Goal: Check status: Check status

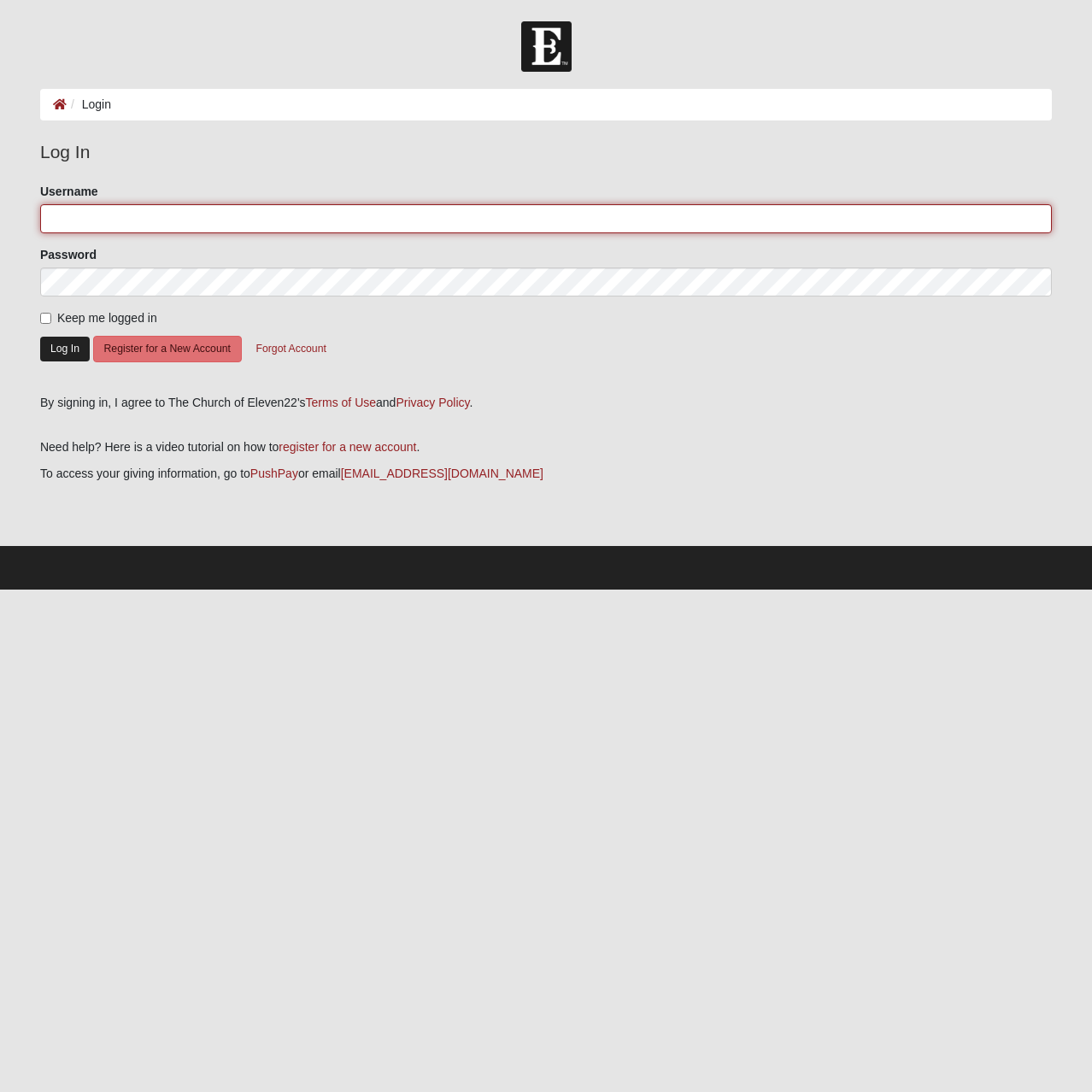
type input "nilsranneklev"
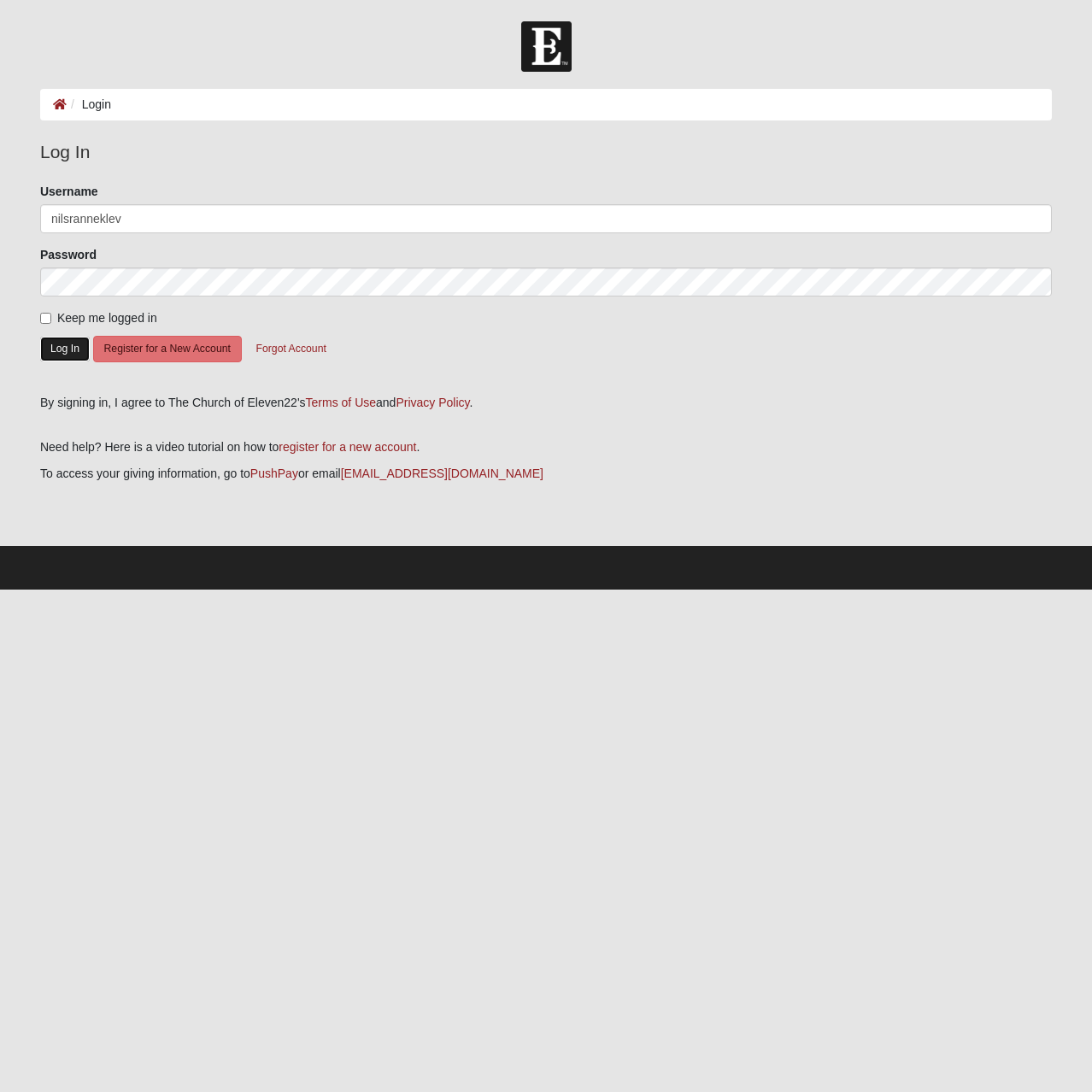
click at [61, 353] on button "Log In" at bounding box center [64, 349] width 49 height 25
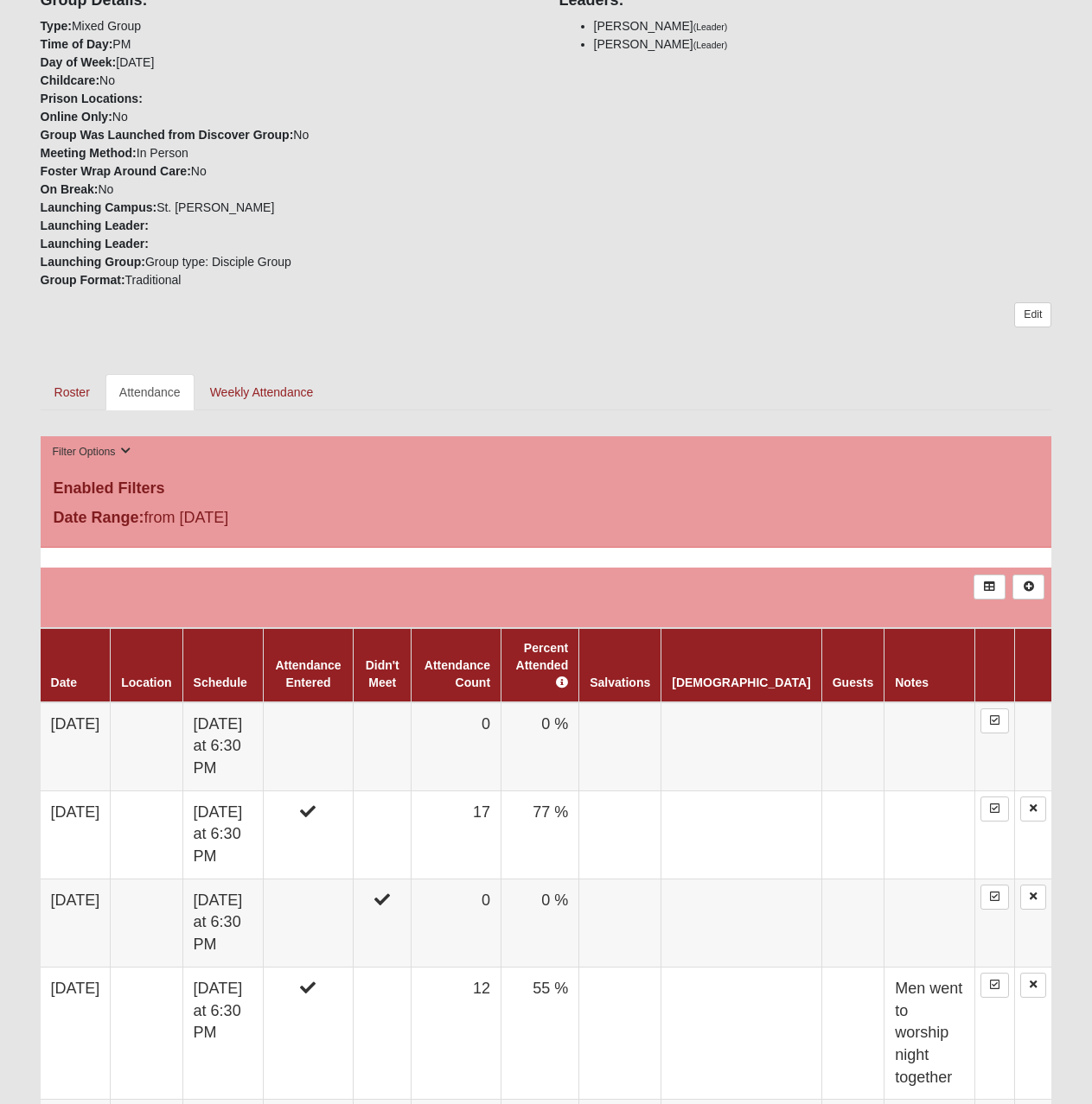
scroll to position [518, 0]
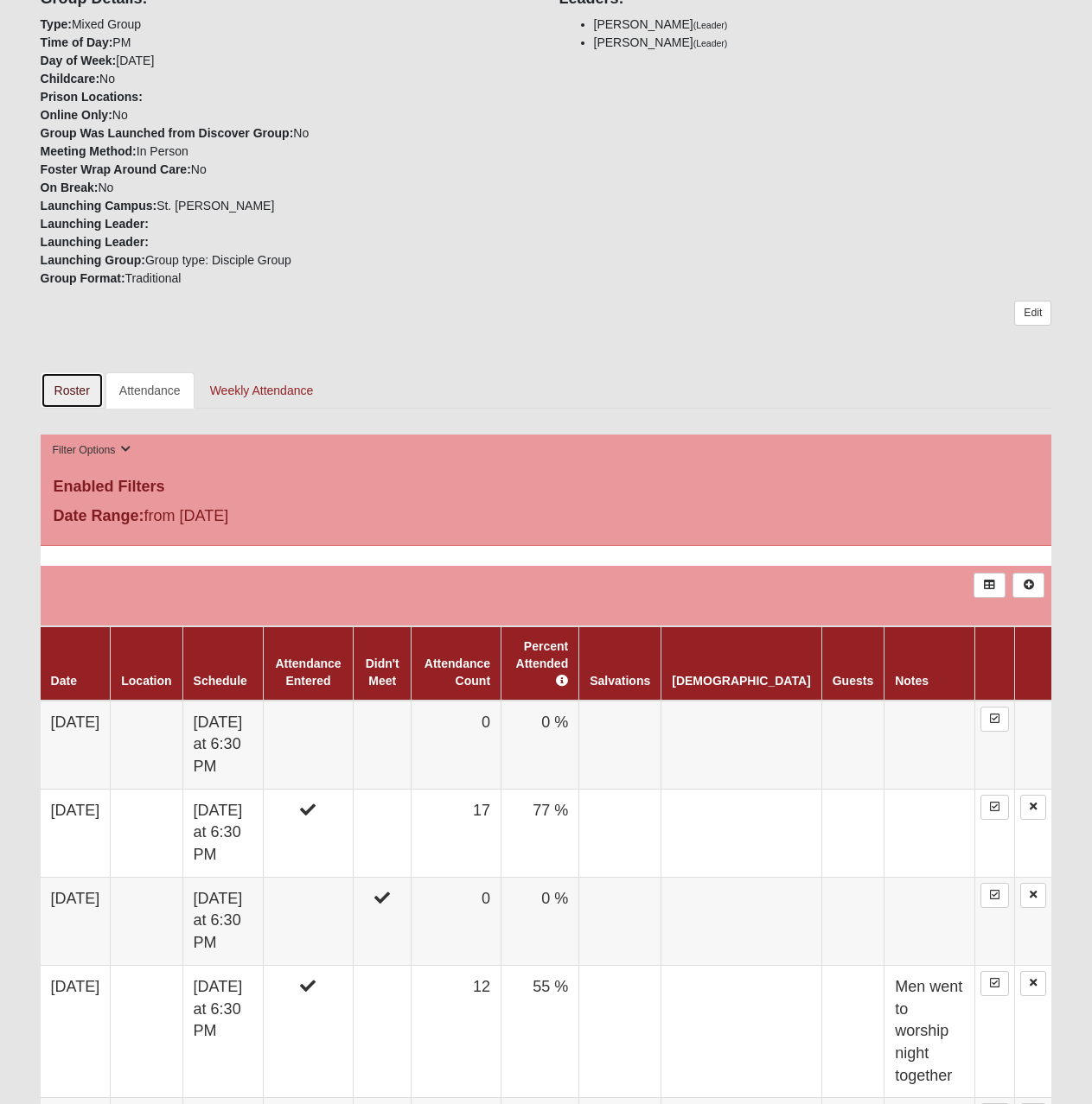
click at [65, 395] on link "Roster" at bounding box center [72, 390] width 63 height 36
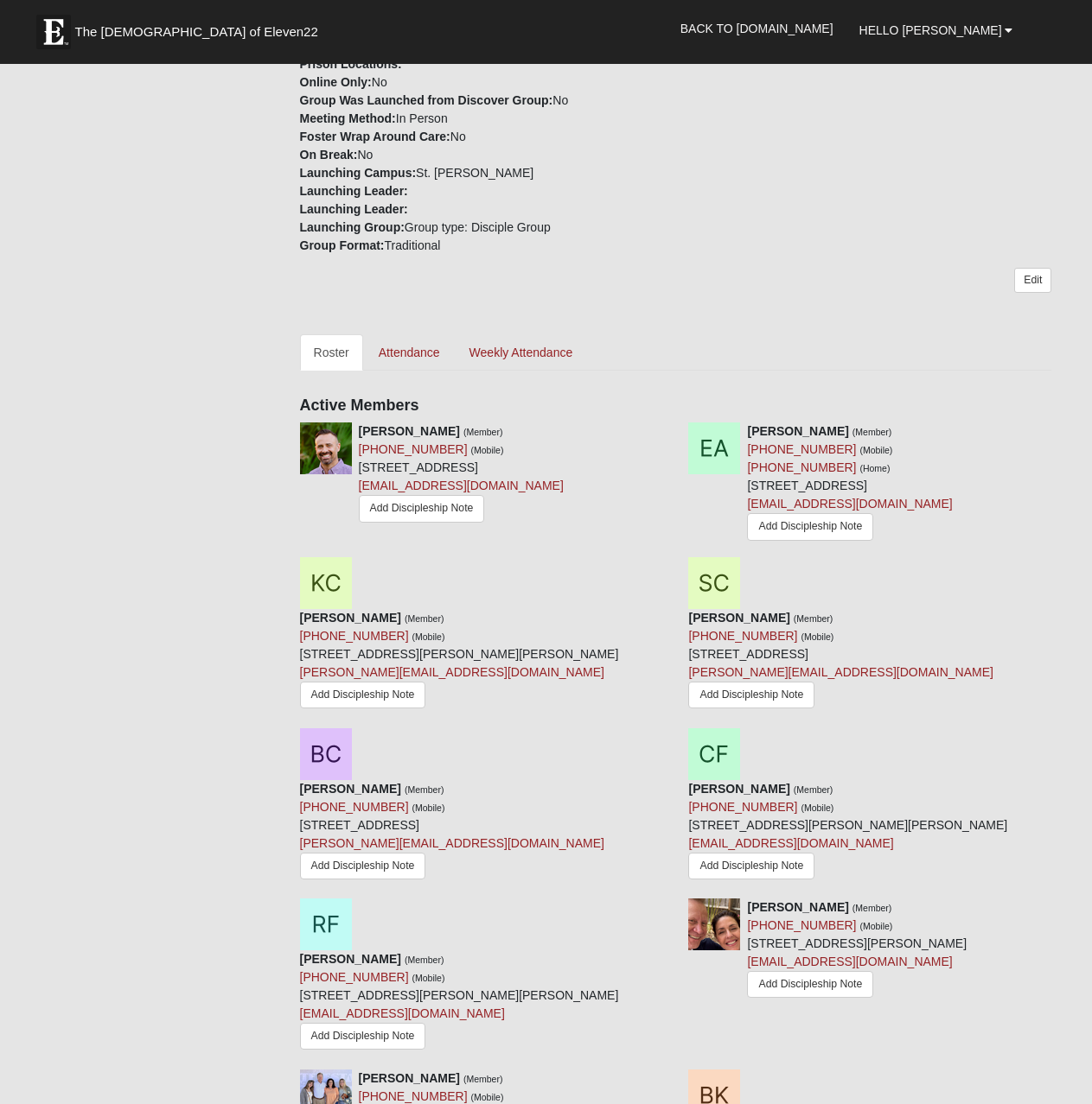
scroll to position [574, 0]
click at [366, 781] on strong "[PERSON_NAME]" at bounding box center [350, 787] width 101 height 13
click at [368, 951] on strong "[PERSON_NAME]" at bounding box center [350, 958] width 101 height 13
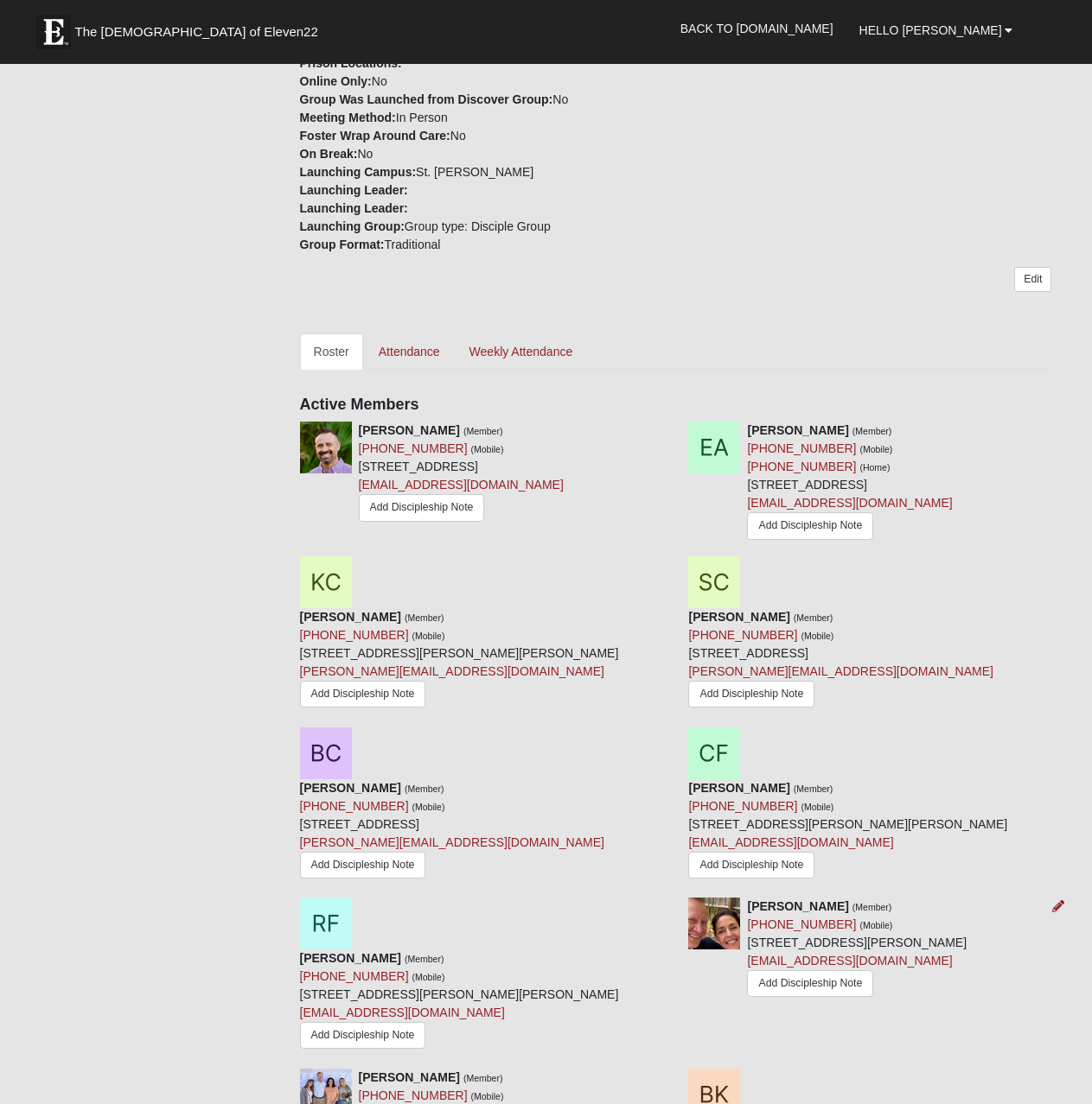
click at [807, 899] on strong "[PERSON_NAME]" at bounding box center [797, 906] width 101 height 13
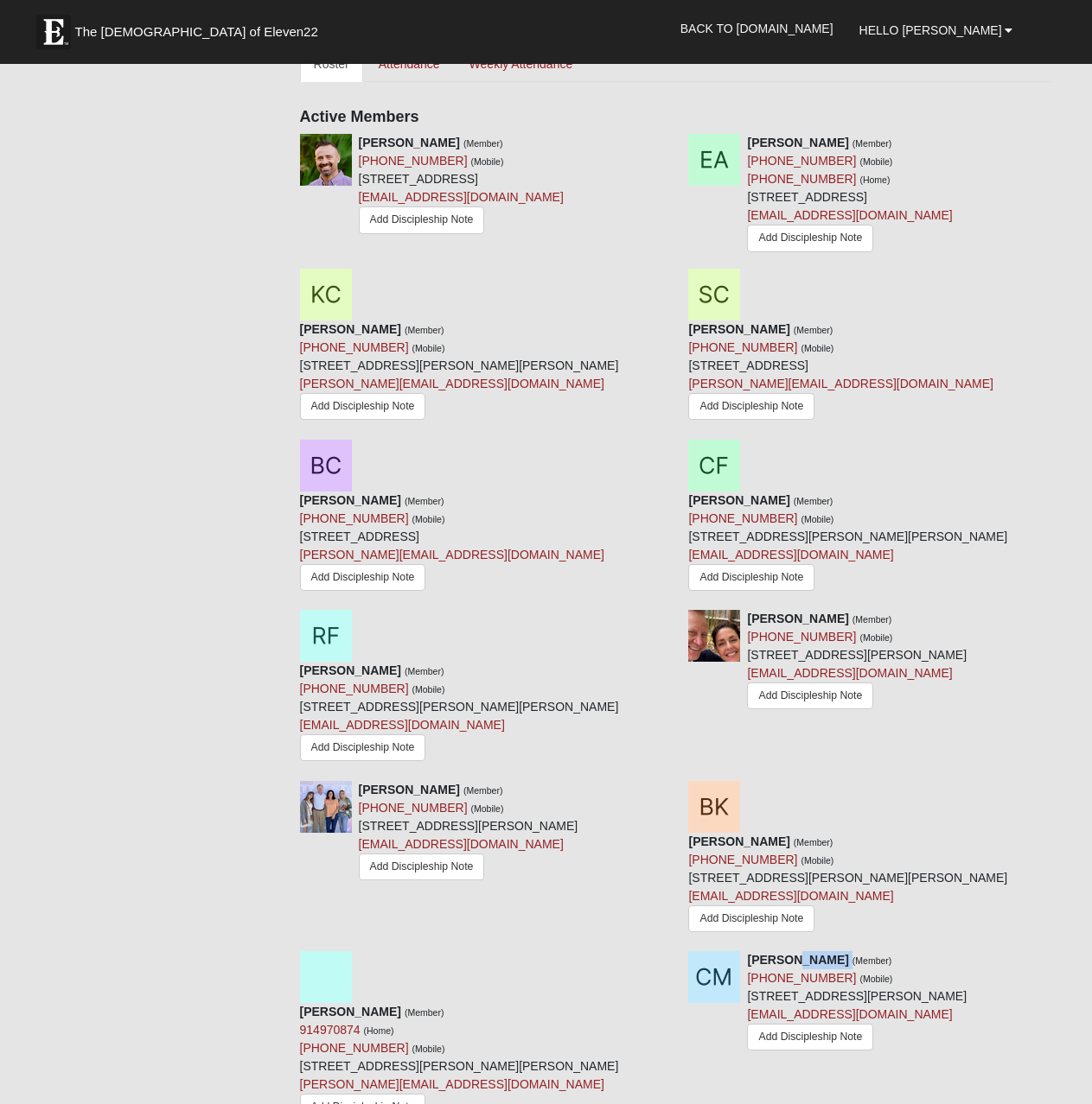
scroll to position [862, 0]
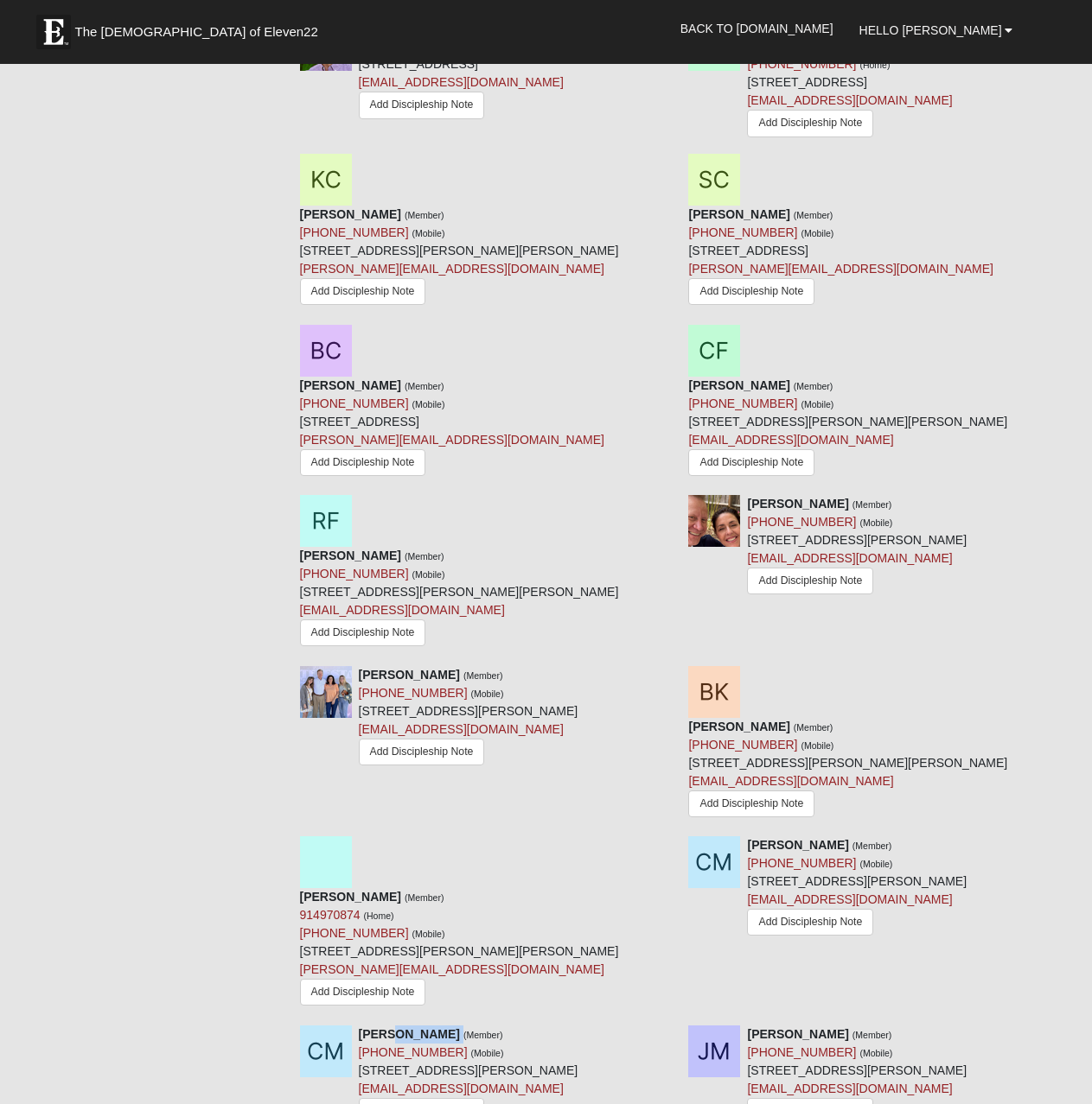
scroll to position [978, 0]
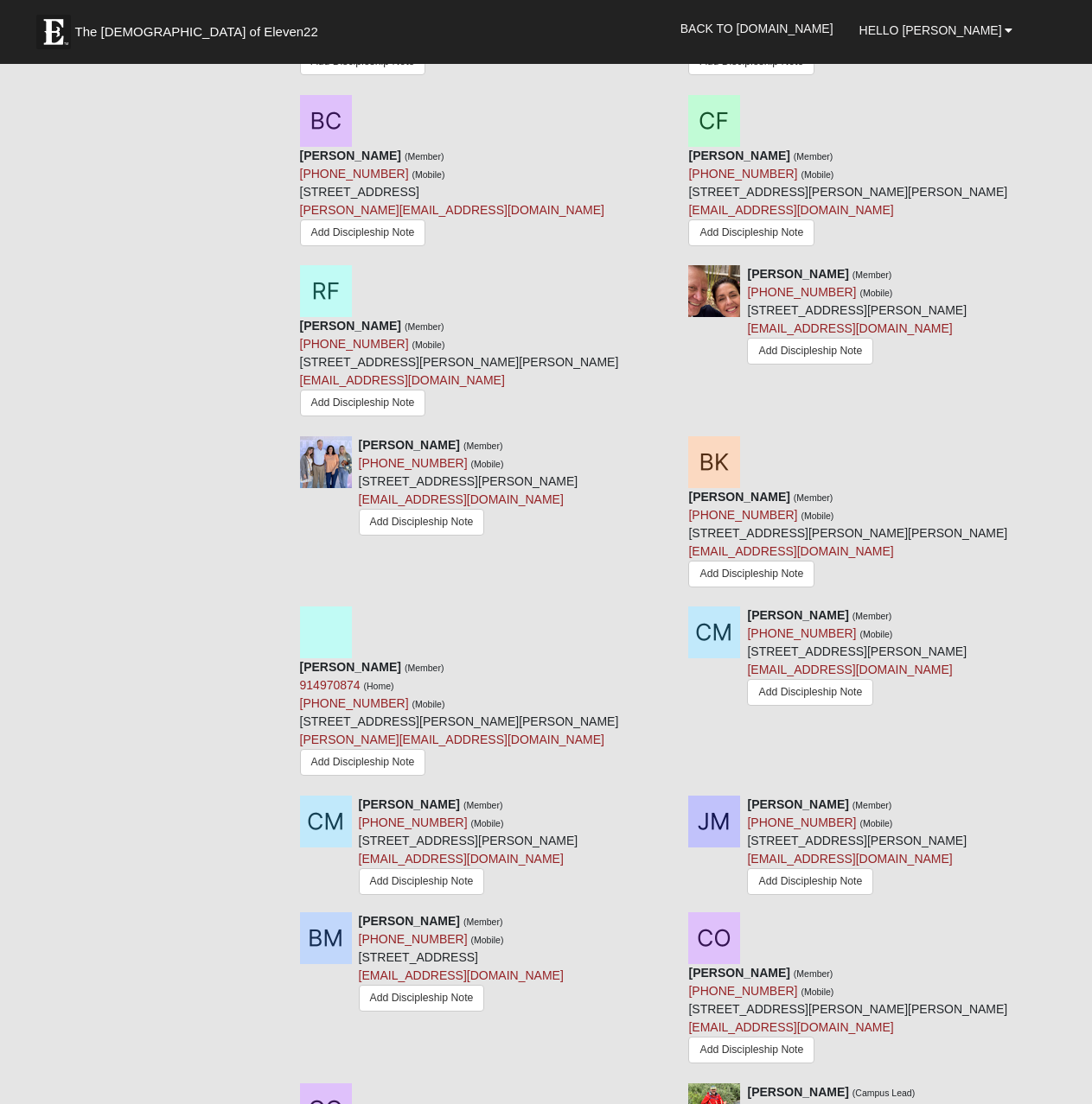
scroll to position [1207, 0]
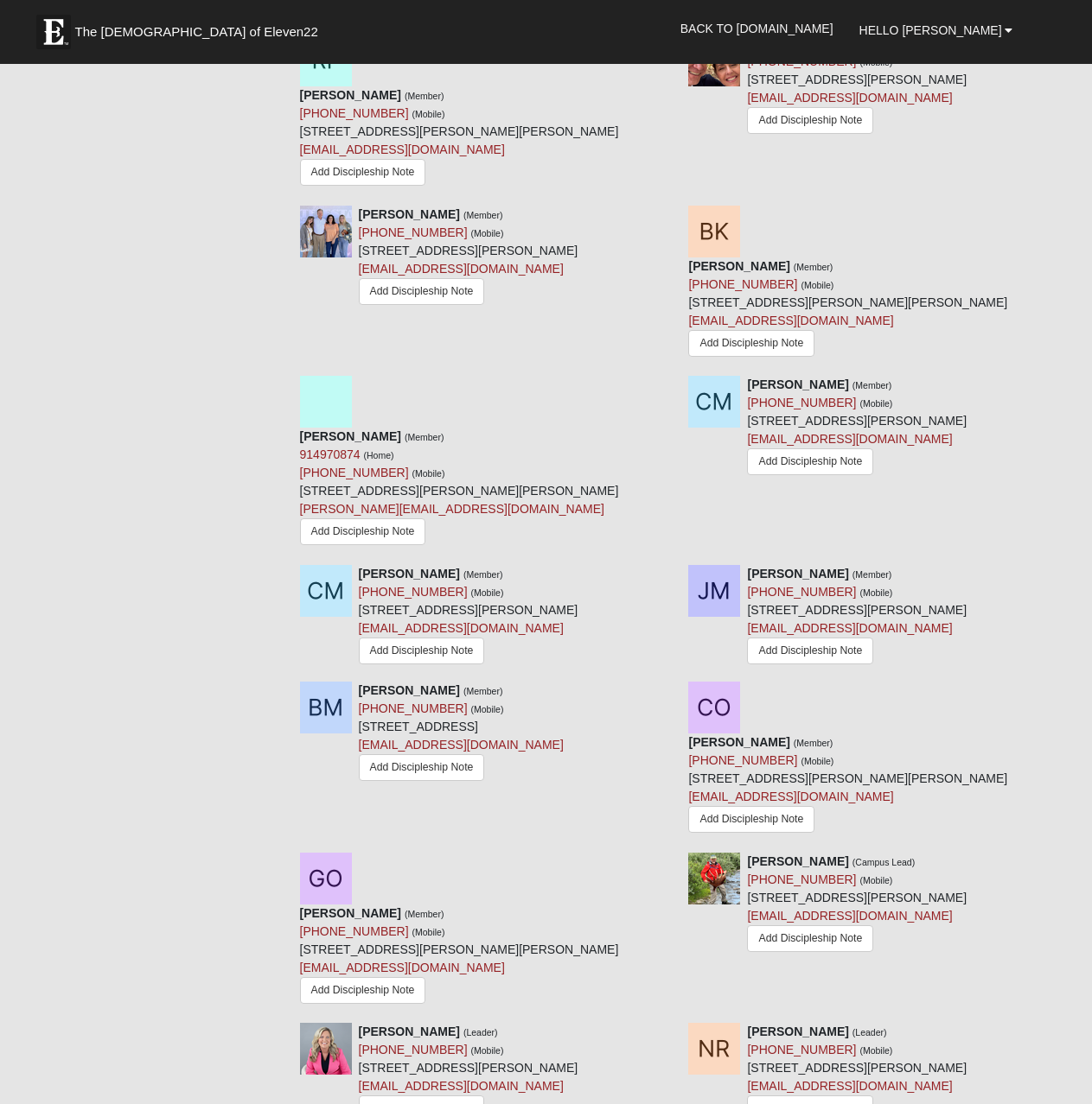
scroll to position [1438, 0]
